Goal: Find contact information: Find contact information

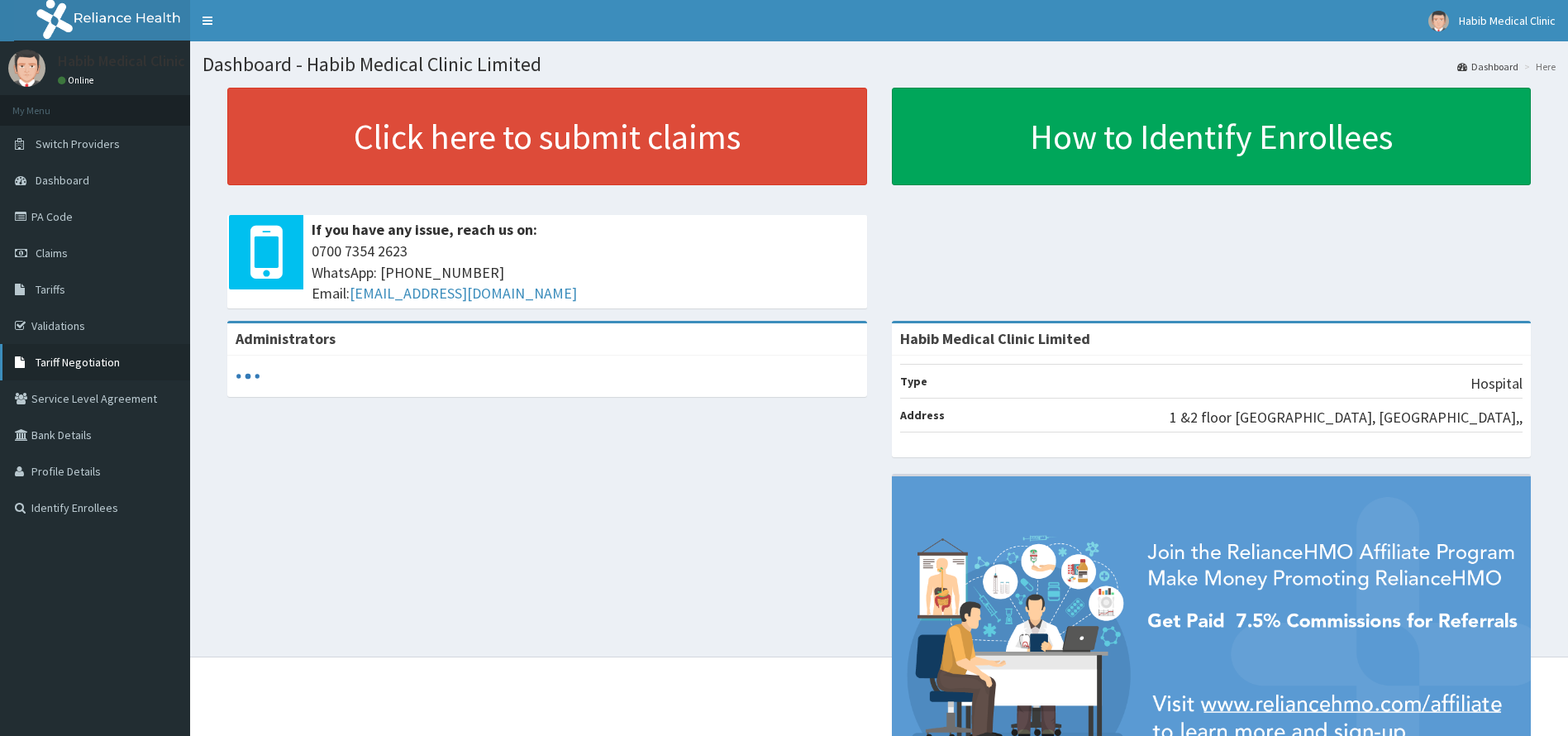
click at [68, 364] on span "Tariff Negotiation" at bounding box center [77, 361] width 84 height 15
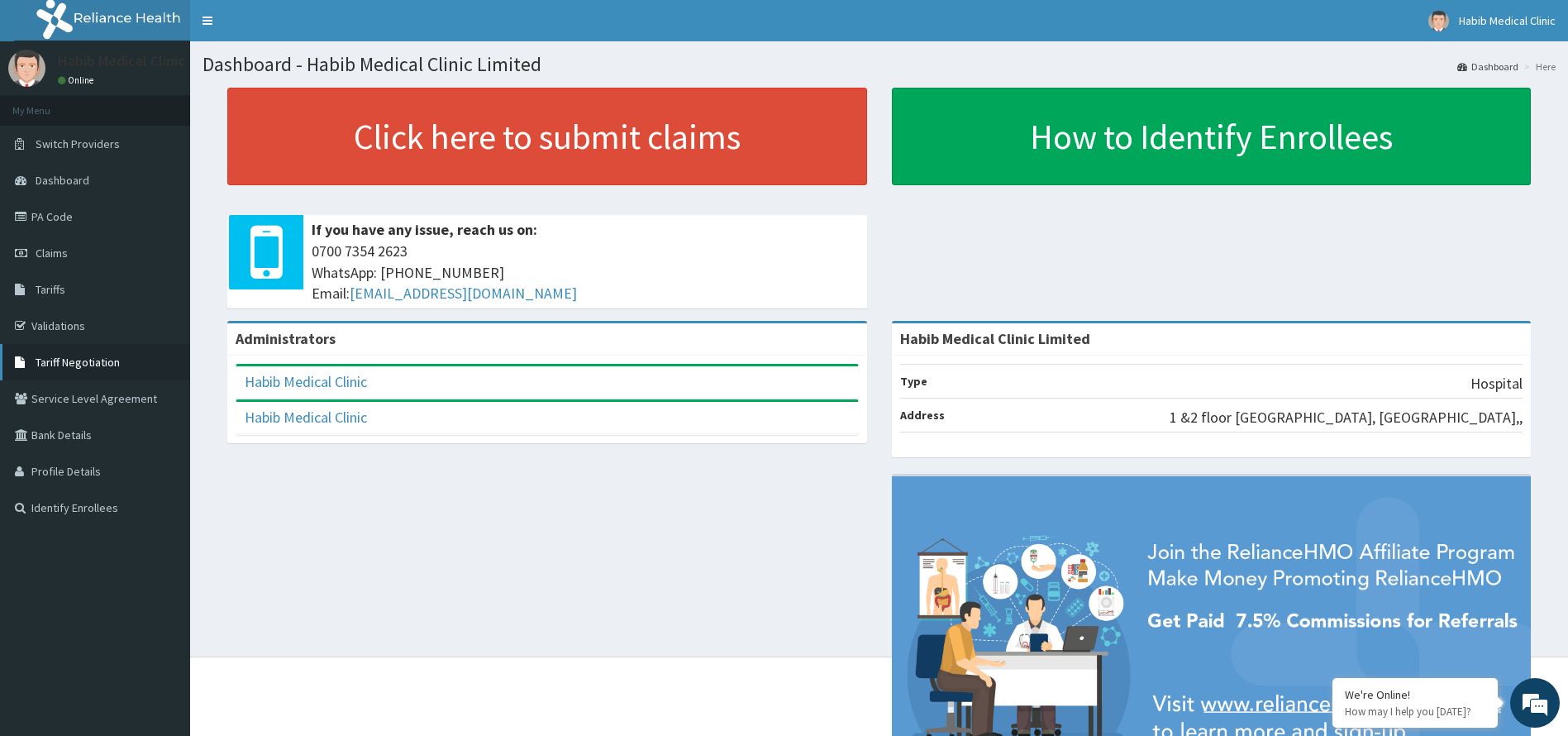
click at [63, 365] on span "Tariff Negotiation" at bounding box center [77, 361] width 84 height 15
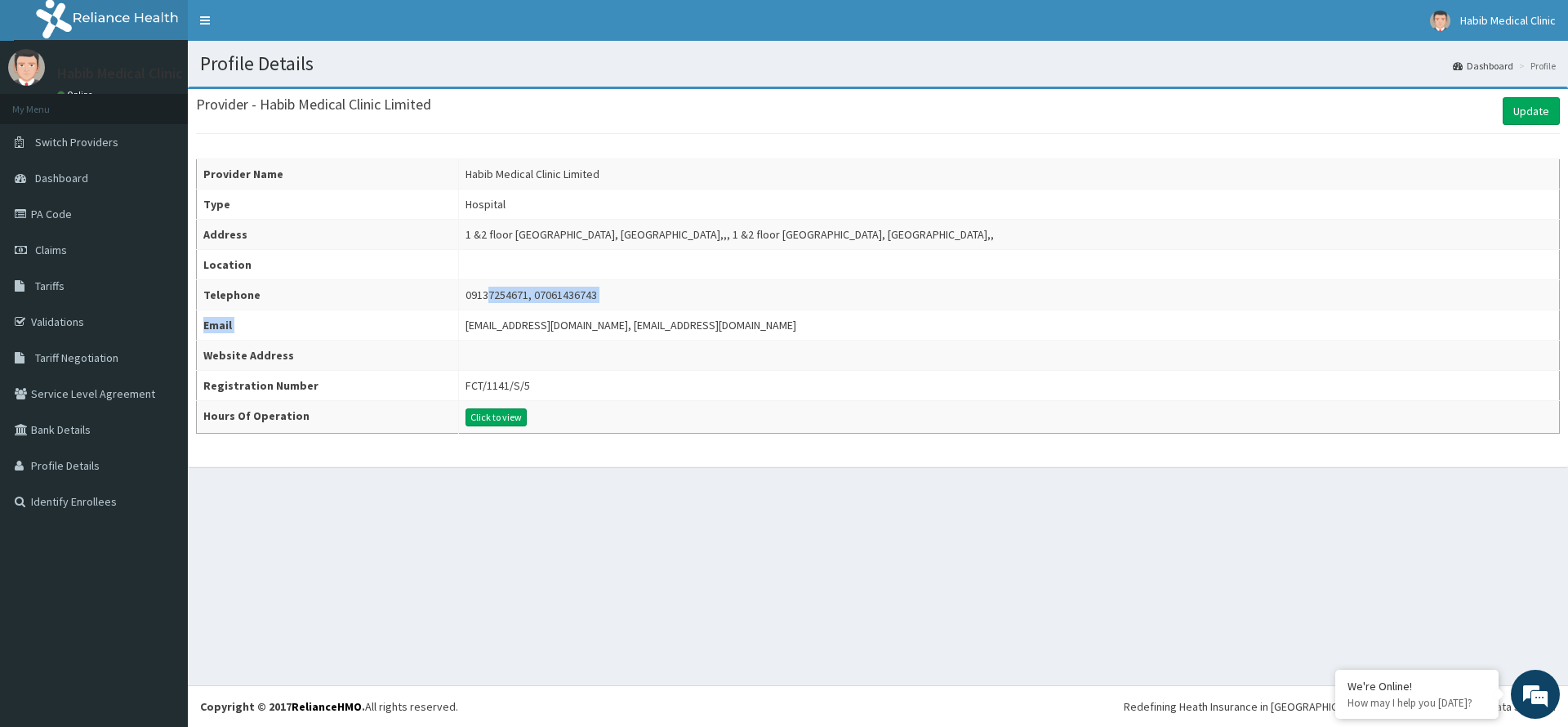
drag, startPoint x: 721, startPoint y: 327, endPoint x: 468, endPoint y: 326, distance: 253.0
click at [465, 302] on tbody "Provider Name Habib Medical Clinic Limited Type Hospital Address 1 &2 floor Pri…" at bounding box center [877, 297] width 1363 height 275
click at [702, 321] on div "hmohabibmedicalclinic@gmail.com, hmo@hmcng.com" at bounding box center [631, 325] width 331 height 16
drag, startPoint x: 716, startPoint y: 328, endPoint x: 707, endPoint y: 326, distance: 9.2
click at [707, 326] on td "hmohabibmedicalclinic@gmail.com, hmo@hmcng.com" at bounding box center [1009, 325] width 1101 height 30
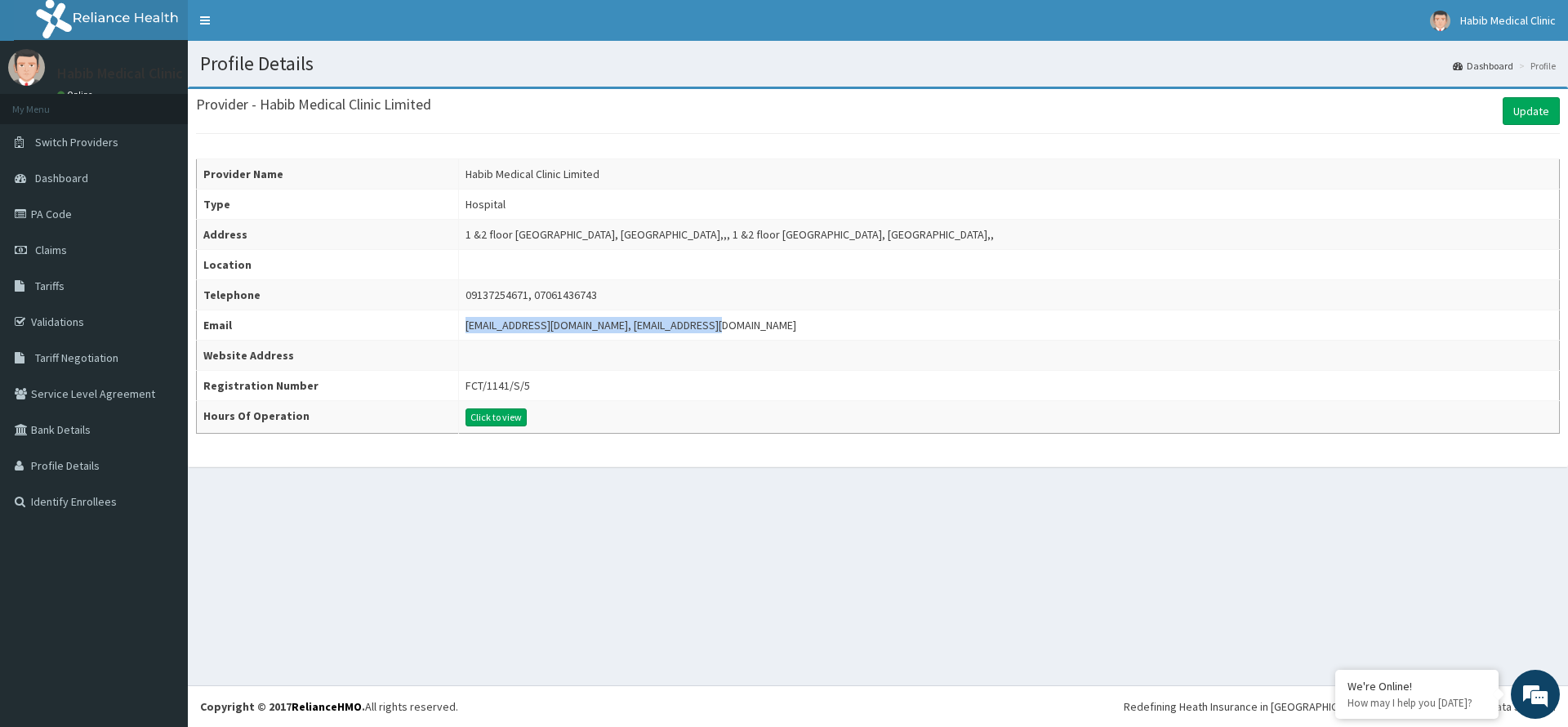
copy div "hmohabibmedicalclinic@gmail.com, hmo@hmcng.com"
click at [69, 358] on span "Tariff Negotiation" at bounding box center [76, 357] width 83 height 15
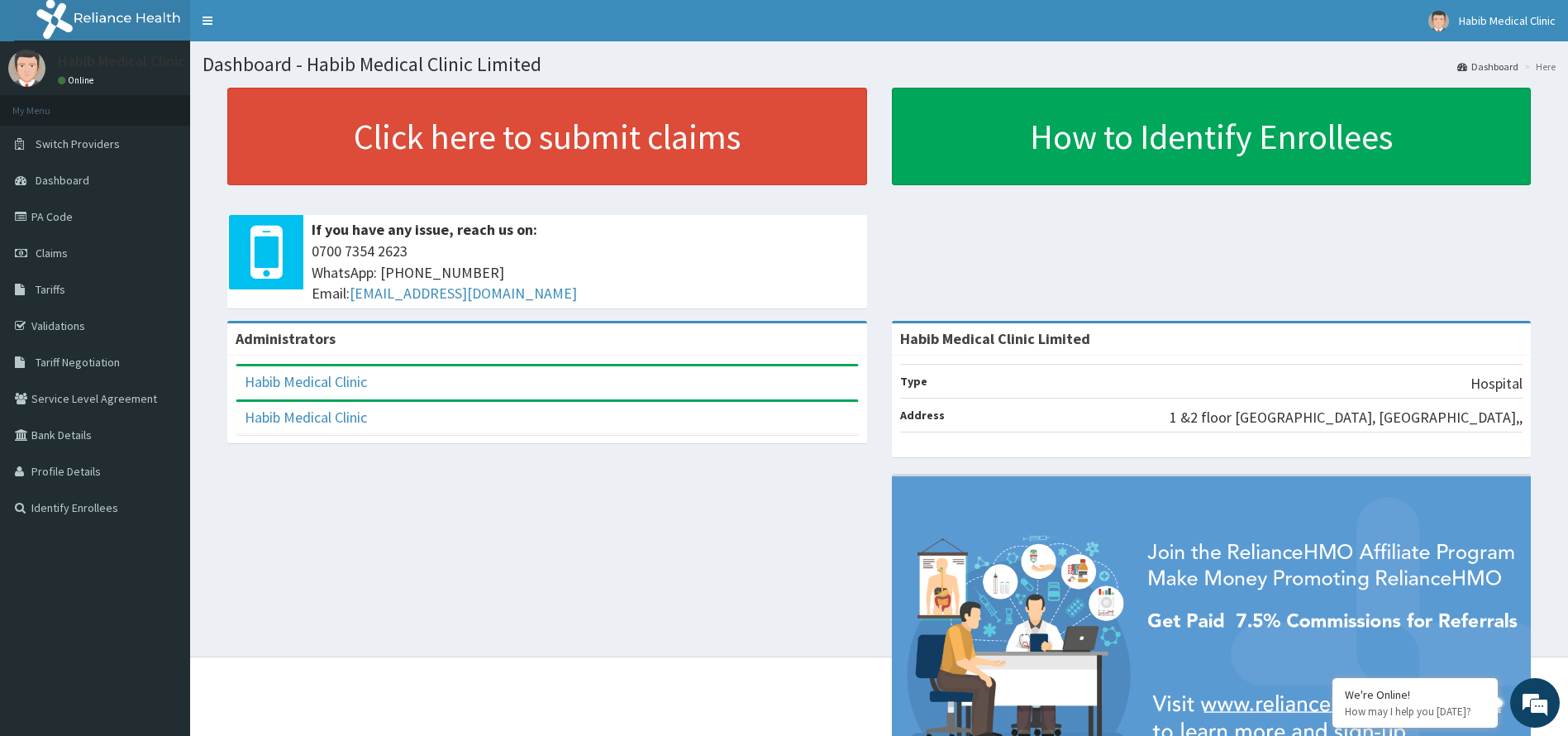
click at [79, 366] on span "Tariff Negotiation" at bounding box center [77, 361] width 84 height 15
